Goal: Complete application form: Complete application form

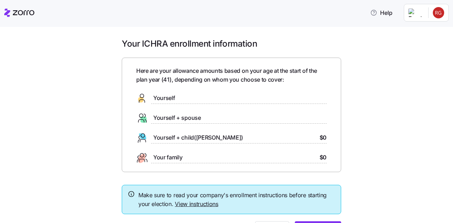
click at [154, 156] on span "Your family" at bounding box center [167, 157] width 29 height 9
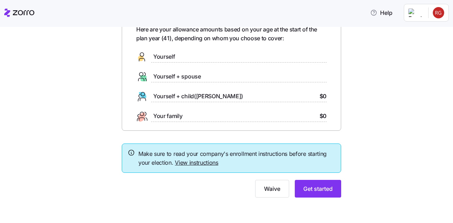
click at [166, 59] on span "Yourself" at bounding box center [164, 56] width 22 height 9
click at [168, 75] on span "Yourself + spouse" at bounding box center [177, 76] width 48 height 9
click at [166, 95] on span "Yourself + child([PERSON_NAME])" at bounding box center [198, 96] width 90 height 9
click at [164, 116] on span "Your family" at bounding box center [167, 116] width 29 height 9
click at [138, 116] on icon at bounding box center [141, 117] width 7 height 9
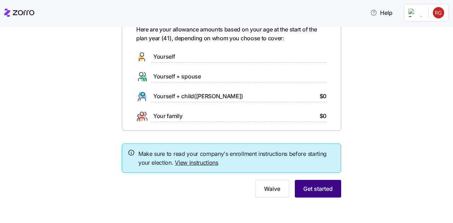
click at [320, 187] on span "Get started" at bounding box center [317, 189] width 29 height 8
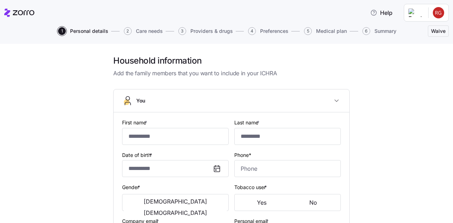
type input "*****"
type input "******"
type input "[EMAIL_ADDRESS][DOMAIN_NAME]"
type input "[EMAIL_ADDRESS][PERSON_NAME][DOMAIN_NAME]"
type input "**********"
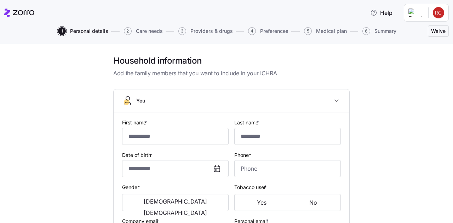
checkbox input "true"
type input "**********"
type input "[PHONE_NUMBER]"
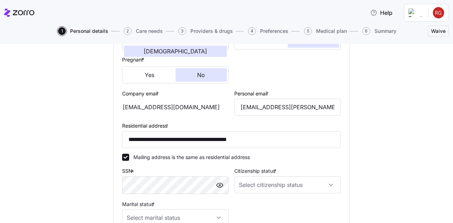
scroll to position [162, 0]
click at [255, 182] on input "Citizenship status *" at bounding box center [287, 184] width 107 height 17
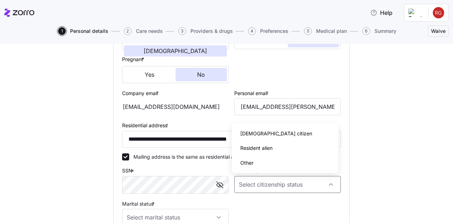
click at [256, 131] on span "[DEMOGRAPHIC_DATA] citizen" at bounding box center [276, 134] width 72 height 8
type input "[DEMOGRAPHIC_DATA] citizen"
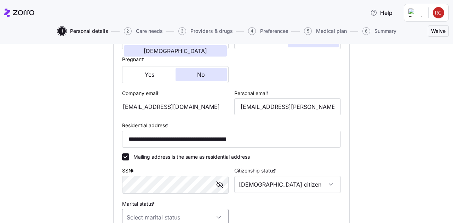
click at [178, 222] on input "Marital status *" at bounding box center [175, 217] width 107 height 17
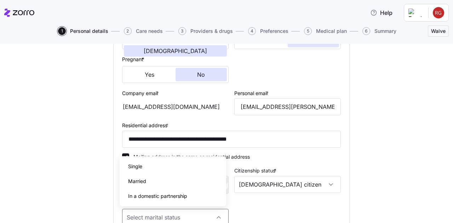
click at [159, 182] on div "Married" at bounding box center [172, 181] width 101 height 15
type input "Married"
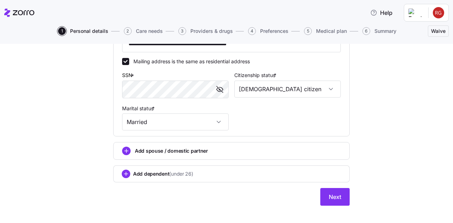
scroll to position [260, 0]
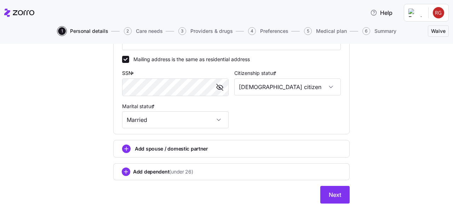
click at [154, 173] on span "Add dependent (under 26)" at bounding box center [163, 172] width 60 height 7
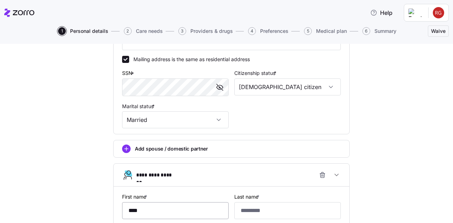
type input "****"
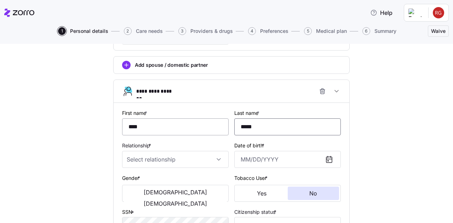
scroll to position [346, 0]
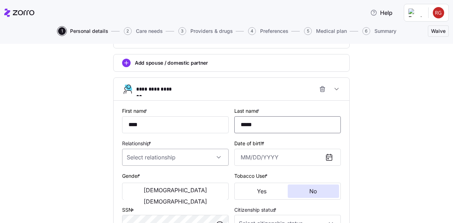
type input "*****"
click at [153, 159] on input "Relationship *" at bounding box center [175, 157] width 107 height 17
click at [142, 178] on div "Child" at bounding box center [172, 179] width 101 height 15
type input "Child"
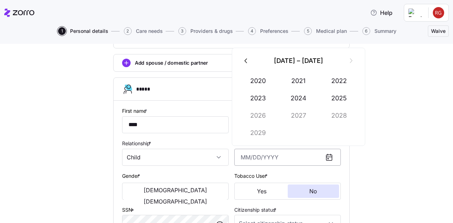
click at [257, 158] on input "Date of birth *" at bounding box center [287, 157] width 107 height 17
type input "[DATE]"
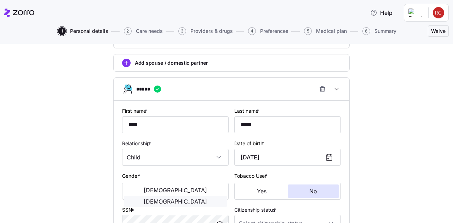
click at [193, 196] on button "[DEMOGRAPHIC_DATA]" at bounding box center [175, 201] width 103 height 11
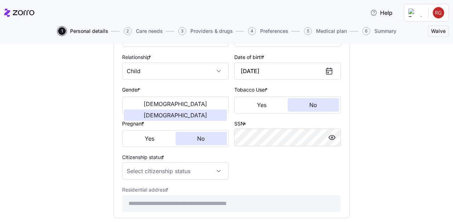
scroll to position [433, 0]
click at [154, 174] on input "Citizenship status *" at bounding box center [175, 170] width 107 height 17
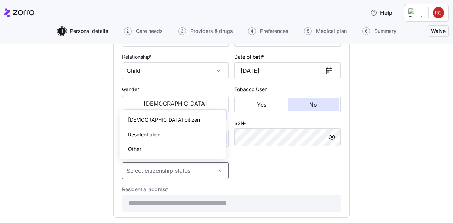
click at [153, 116] on div "[DEMOGRAPHIC_DATA] citizen" at bounding box center [172, 120] width 101 height 15
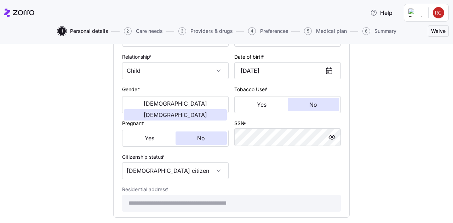
type input "[DEMOGRAPHIC_DATA] citizen"
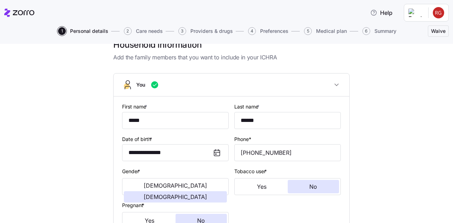
scroll to position [0, 0]
